Goal: Transaction & Acquisition: Purchase product/service

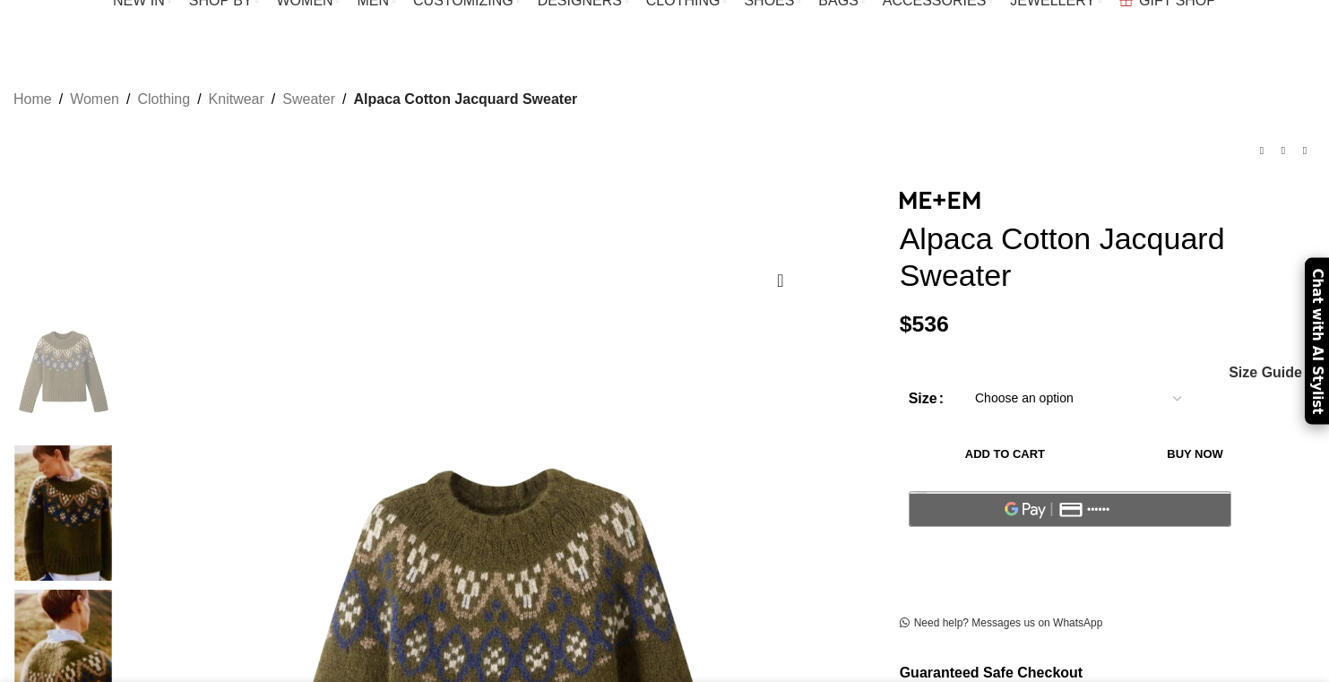
scroll to position [67, 0]
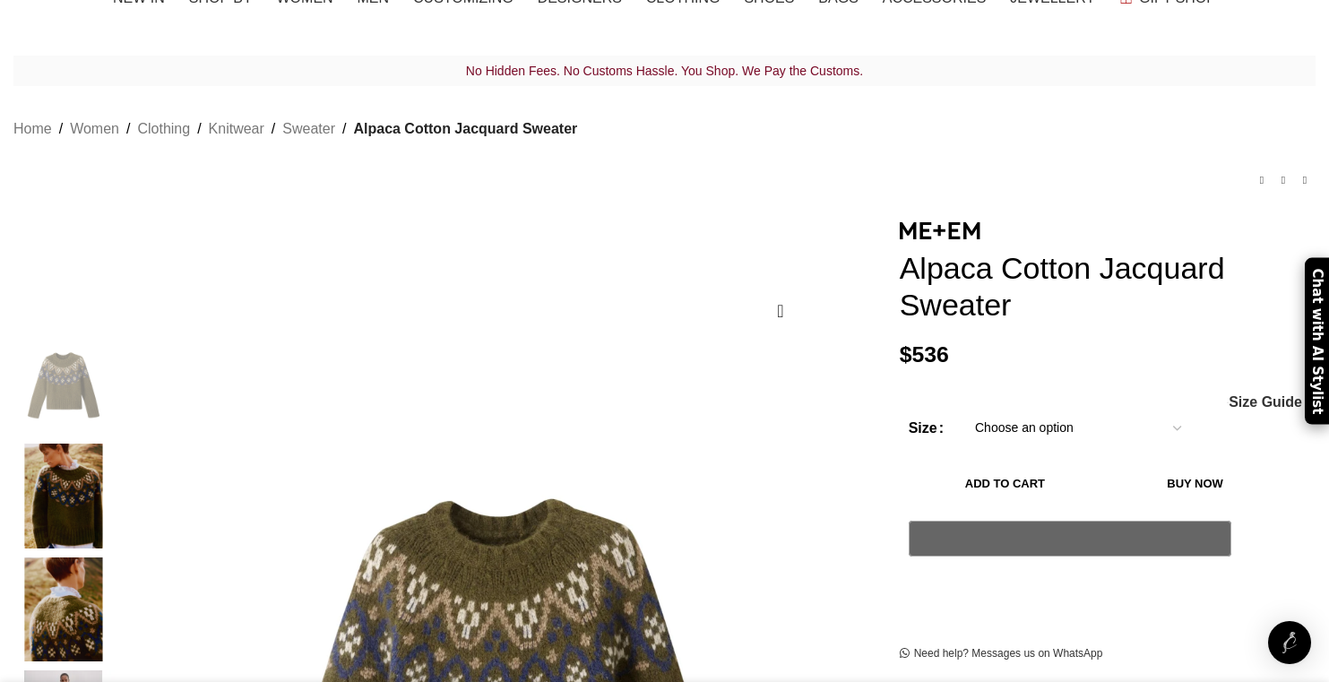
drag, startPoint x: 868, startPoint y: 245, endPoint x: 1166, endPoint y: 280, distance: 299.5
click at [1166, 280] on h1 "Alpaca Cotton Jacquard Sweater" at bounding box center [1108, 286] width 416 height 73
copy h1 "Alpaca Cotton Jacquard Sweater"
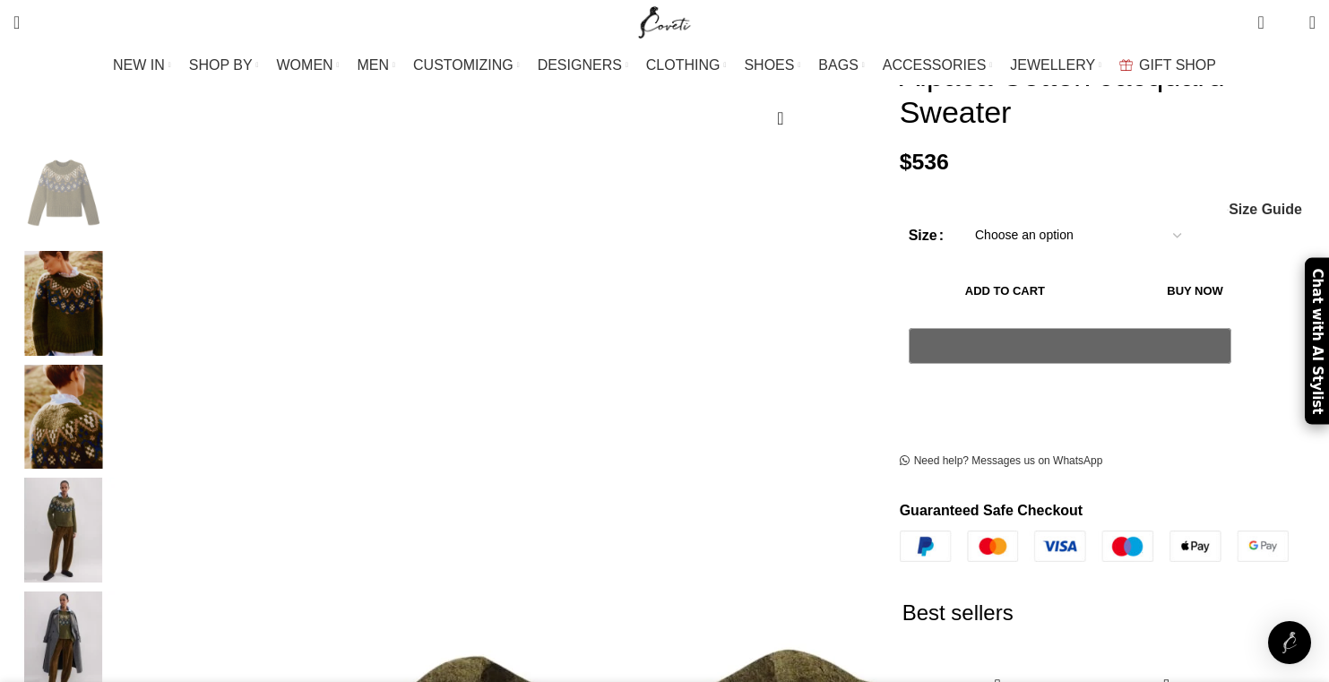
scroll to position [263, 0]
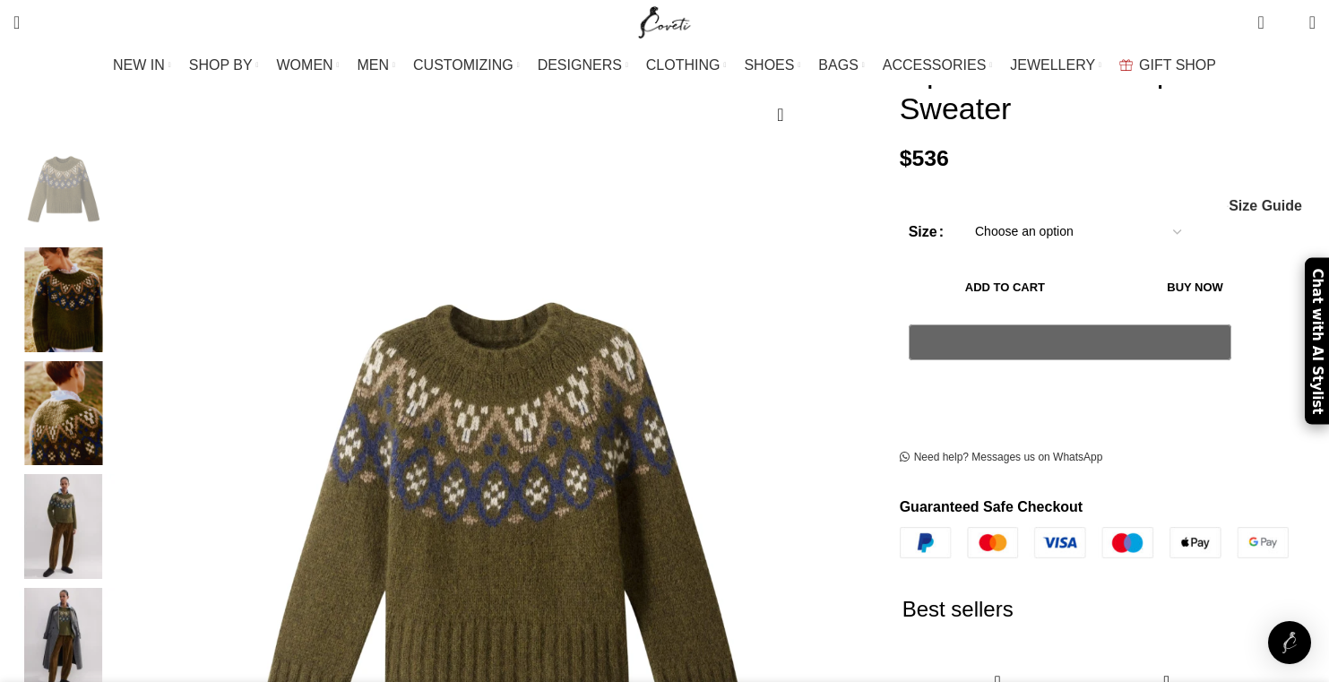
click at [118, 288] on img "2 / 5" at bounding box center [63, 299] width 109 height 105
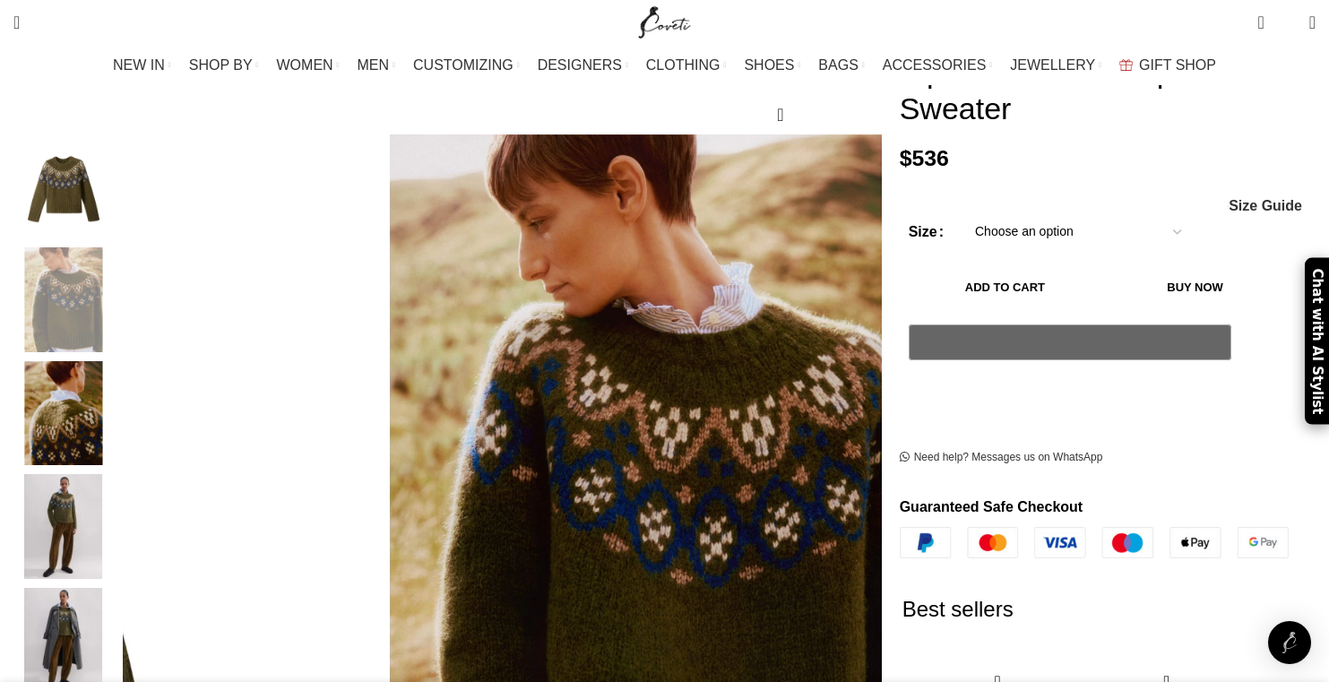
click at [118, 177] on img "1 / 5" at bounding box center [63, 186] width 109 height 105
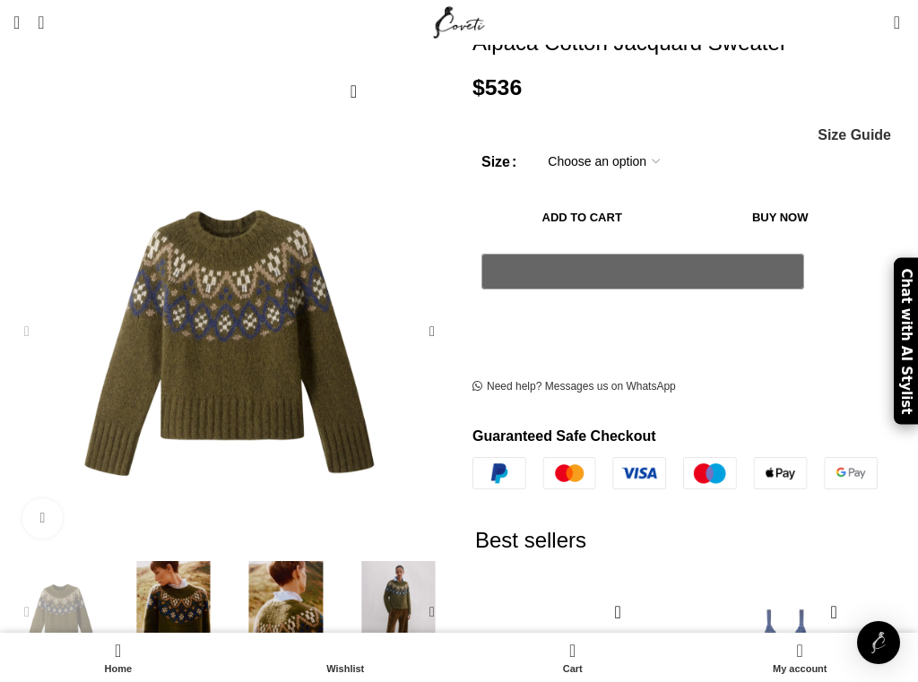
scroll to position [0, 769]
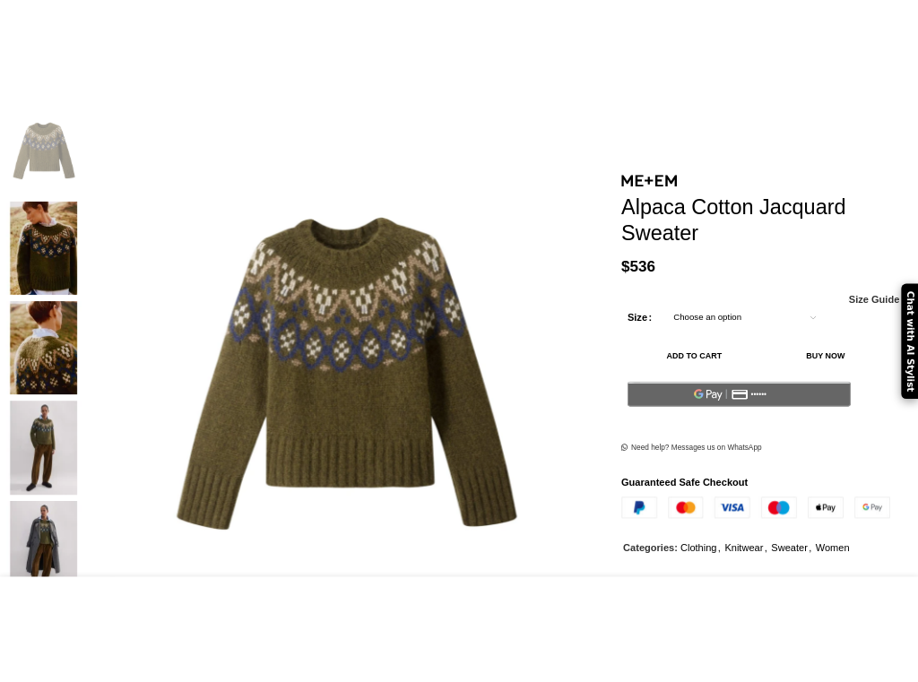
scroll to position [382, 0]
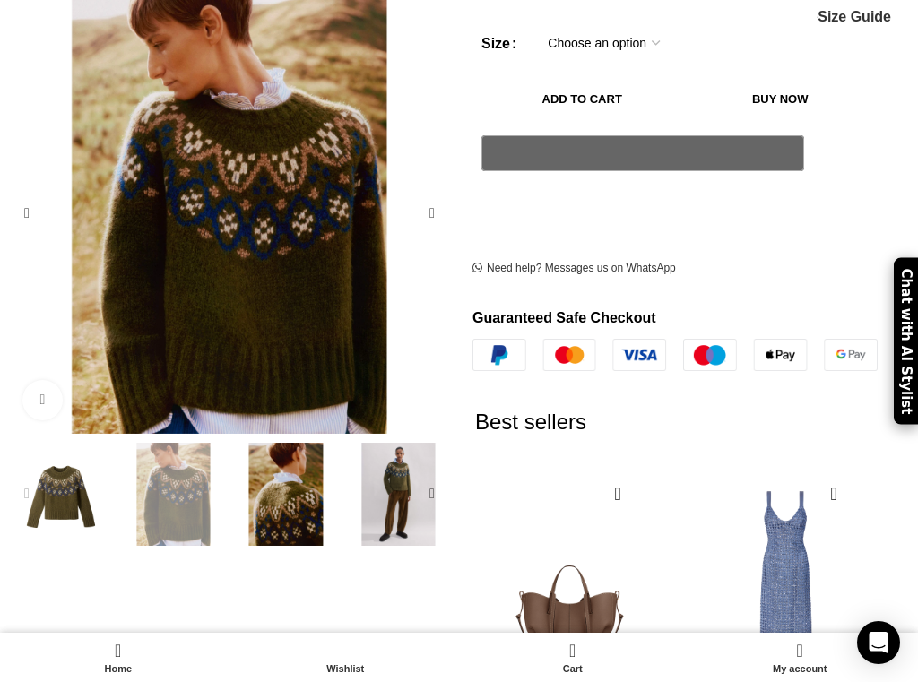
scroll to position [0, 769]
